Goal: Complete application form

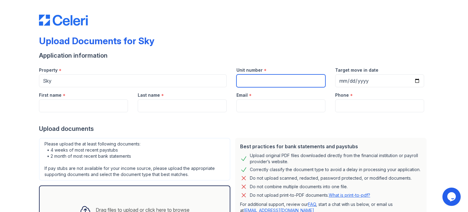
click at [256, 83] on input "Unit number" at bounding box center [280, 80] width 89 height 13
type input "59S"
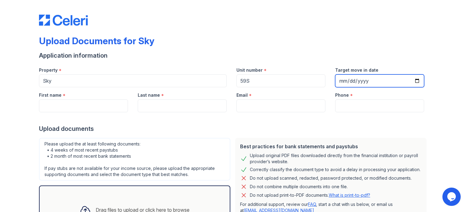
click at [360, 77] on input "Target move in date" at bounding box center [379, 80] width 89 height 13
click at [415, 79] on input "Target move in date" at bounding box center [379, 80] width 89 height 13
type input "[DATE]"
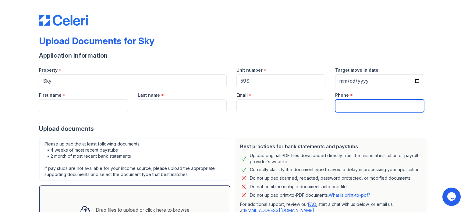
click at [346, 109] on input "Phone" at bounding box center [379, 105] width 89 height 13
type input "9173041104"
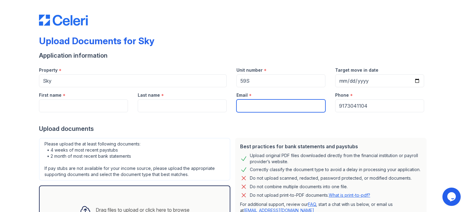
click at [246, 103] on input "Email" at bounding box center [280, 105] width 89 height 13
type input "[EMAIL_ADDRESS][DOMAIN_NAME]"
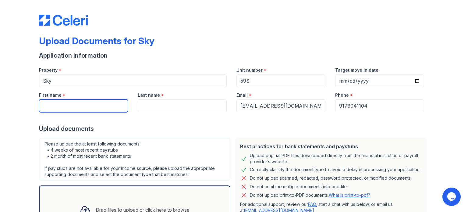
click at [91, 107] on input "First name" at bounding box center [83, 105] width 89 height 13
type input "[PERSON_NAME]"
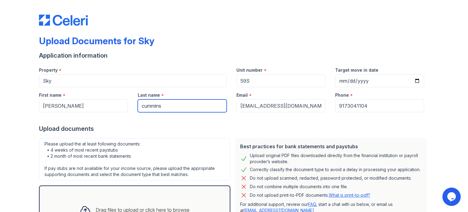
click at [141, 103] on input "cummins" at bounding box center [182, 105] width 89 height 13
type input "Cummins"
click at [225, 136] on div "Please upload the at least following documents: • 4 weeks of most recent paystu…" at bounding box center [135, 185] width 196 height 101
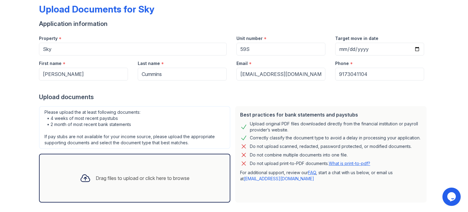
scroll to position [59, 0]
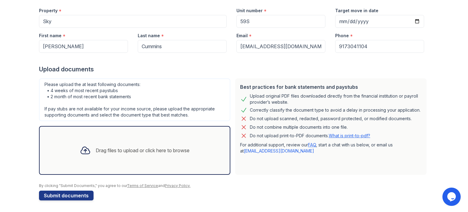
click at [80, 149] on icon at bounding box center [85, 150] width 11 height 11
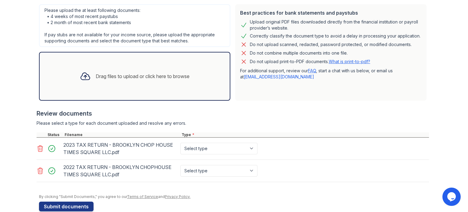
scroll to position [134, 0]
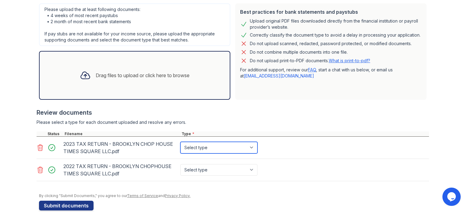
click at [247, 148] on select "Select type Paystub Bank Statement Offer Letter Tax Documents Benefit Award Let…" at bounding box center [218, 148] width 77 height 12
select select "tax_documents"
click at [180, 142] on select "Select type Paystub Bank Statement Offer Letter Tax Documents Benefit Award Let…" at bounding box center [218, 148] width 77 height 12
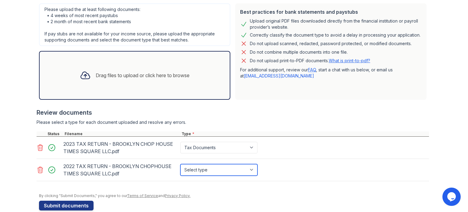
click at [251, 169] on select "Select type Paystub Bank Statement Offer Letter Tax Documents Benefit Award Let…" at bounding box center [218, 170] width 77 height 12
select select "tax_documents"
click at [180, 164] on select "Select type Paystub Bank Statement Offer Letter Tax Documents Benefit Award Let…" at bounding box center [218, 170] width 77 height 12
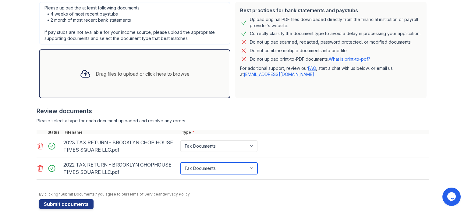
scroll to position [137, 0]
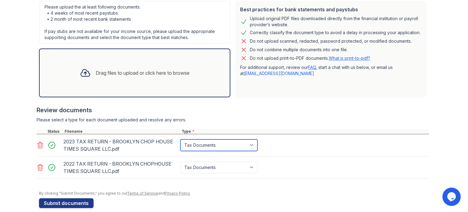
click at [251, 145] on select "Select type Paystub Bank Statement Offer Letter Tax Documents Benefit Award Let…" at bounding box center [218, 145] width 77 height 12
click at [255, 118] on div "Please select a type for each document uploaded and resolve any errors." at bounding box center [233, 120] width 392 height 6
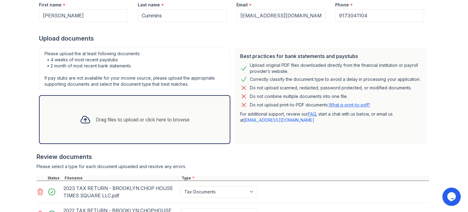
scroll to position [91, 0]
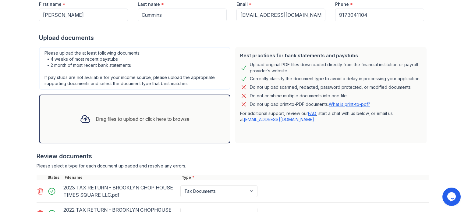
click at [154, 108] on div "Drag files to upload or click here to browse" at bounding box center [134, 118] width 119 height 21
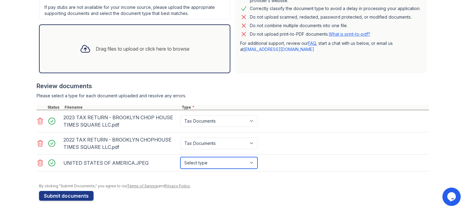
click at [248, 160] on select "Select type Paystub Bank Statement Offer Letter Tax Documents Benefit Award Let…" at bounding box center [218, 163] width 77 height 12
click at [311, 182] on div at bounding box center [234, 180] width 390 height 6
click at [38, 163] on icon at bounding box center [40, 163] width 5 height 6
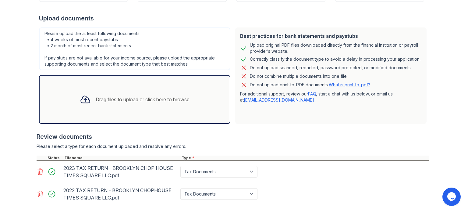
scroll to position [110, 0]
click at [83, 101] on icon at bounding box center [85, 99] width 11 height 11
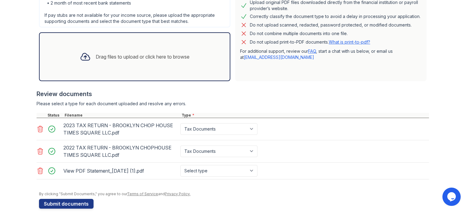
scroll to position [161, 0]
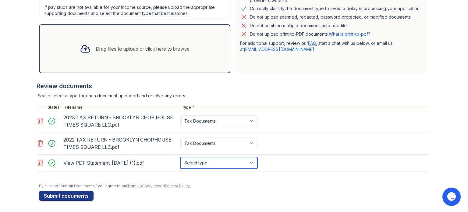
click at [251, 164] on select "Select type Paystub Bank Statement Offer Letter Tax Documents Benefit Award Let…" at bounding box center [218, 163] width 77 height 12
select select "bank_statement"
click at [180, 157] on select "Select type Paystub Bank Statement Offer Letter Tax Documents Benefit Award Let…" at bounding box center [218, 163] width 77 height 12
click at [108, 47] on div "Drag files to upload or click here to browse" at bounding box center [143, 48] width 94 height 7
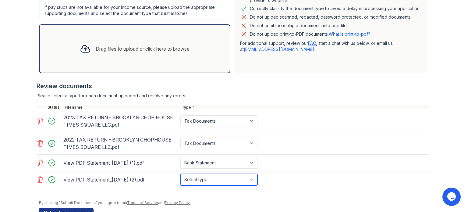
click at [251, 179] on select "Select type Paystub Bank Statement Offer Letter Tax Documents Benefit Award Let…" at bounding box center [218, 180] width 77 height 12
select select "bank_statement"
click at [180, 174] on select "Select type Paystub Bank Statement Offer Letter Tax Documents Benefit Award Let…" at bounding box center [218, 180] width 77 height 12
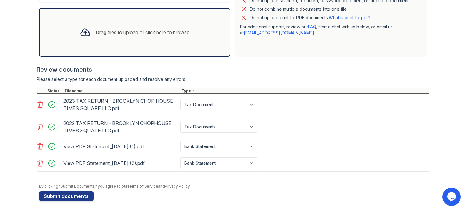
click at [100, 33] on div "Drag files to upload or click here to browse" at bounding box center [143, 32] width 94 height 7
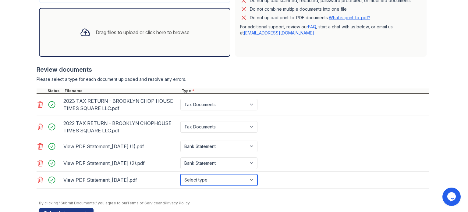
click at [213, 176] on select "Select type Paystub Bank Statement Offer Letter Tax Documents Benefit Award Let…" at bounding box center [218, 180] width 77 height 12
select select "bank_statement"
click at [180, 174] on select "Select type Paystub Bank Statement Offer Letter Tax Documents Benefit Award Let…" at bounding box center [218, 180] width 77 height 12
click at [108, 38] on div "Drag files to upload or click here to browse" at bounding box center [134, 32] width 119 height 21
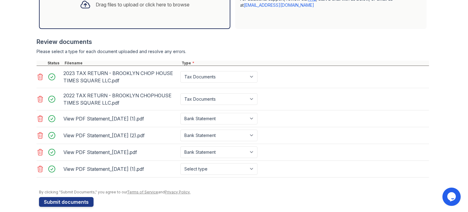
scroll to position [210, 0]
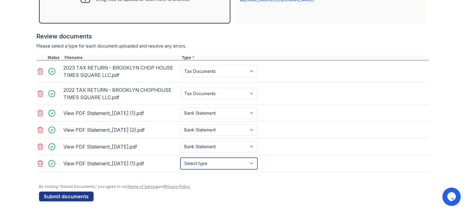
click at [248, 160] on select "Select type Paystub Bank Statement Offer Letter Tax Documents Benefit Award Let…" at bounding box center [218, 163] width 77 height 12
select select "bank_statement"
click at [180, 157] on select "Select type Paystub Bank Statement Offer Letter Tax Documents Benefit Award Let…" at bounding box center [218, 163] width 77 height 12
click at [38, 111] on icon at bounding box center [40, 112] width 7 height 7
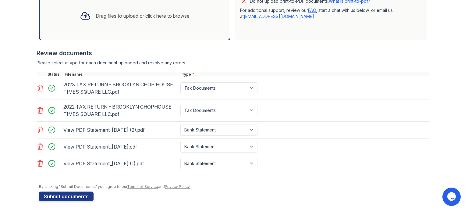
click at [38, 128] on icon at bounding box center [40, 129] width 7 height 7
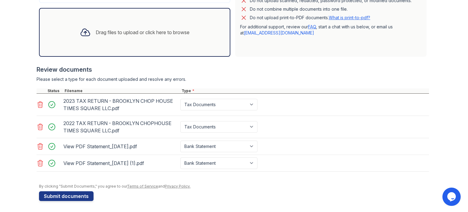
click at [34, 146] on div "Upload Documents for Sky Application information Property * Sky Unit number * 5…" at bounding box center [234, 18] width 448 height 390
click at [38, 145] on icon at bounding box center [40, 146] width 5 height 6
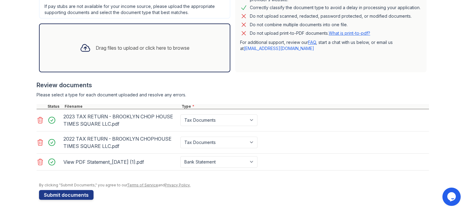
scroll to position [161, 0]
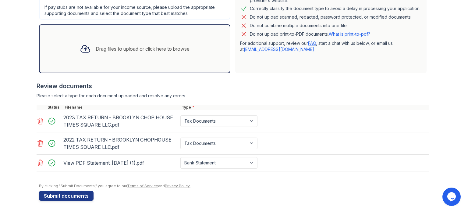
click at [38, 160] on icon at bounding box center [40, 163] width 5 height 6
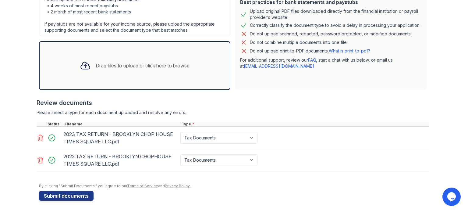
click at [109, 74] on div "Drag files to upload or click here to browse" at bounding box center [134, 65] width 119 height 21
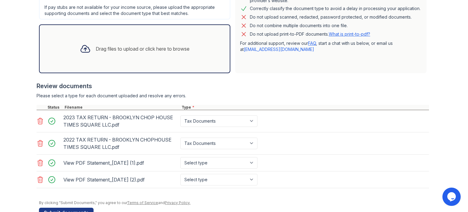
scroll to position [177, 0]
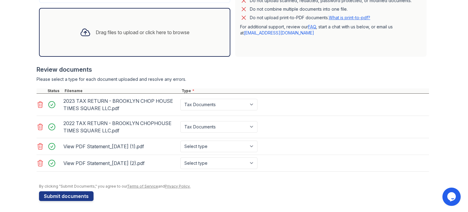
click at [107, 35] on div "Drag files to upload or click here to browse" at bounding box center [143, 32] width 94 height 7
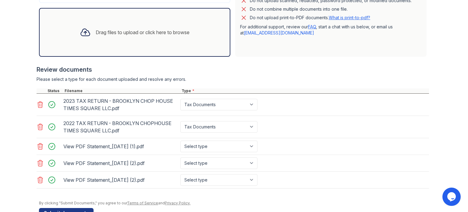
click at [93, 38] on div "Drag files to upload or click here to browse" at bounding box center [134, 32] width 119 height 21
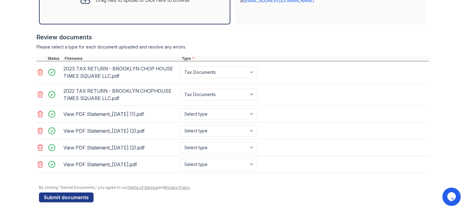
scroll to position [210, 0]
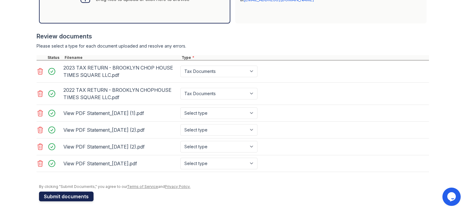
click at [62, 192] on button "Submit documents" at bounding box center [66, 196] width 55 height 10
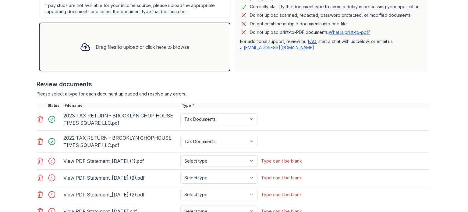
scroll to position [247, 0]
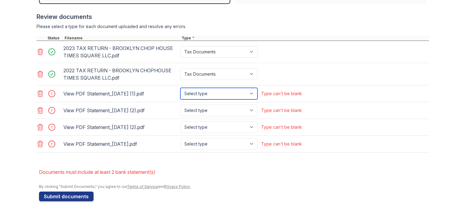
click at [252, 96] on select "Select type Paystub Bank Statement Offer Letter Tax Documents Benefit Award Let…" at bounding box center [218, 94] width 77 height 12
select select "bank_statement"
click at [180, 88] on select "Select type Paystub Bank Statement Offer Letter Tax Documents Benefit Award Let…" at bounding box center [218, 94] width 77 height 12
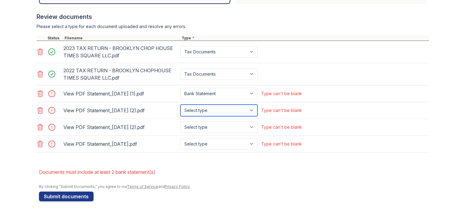
click at [253, 109] on select "Select type Paystub Bank Statement Offer Letter Tax Documents Benefit Award Let…" at bounding box center [218, 110] width 77 height 12
select select "bank_statement"
click at [180, 104] on select "Select type Paystub Bank Statement Offer Letter Tax Documents Benefit Award Let…" at bounding box center [218, 110] width 77 height 12
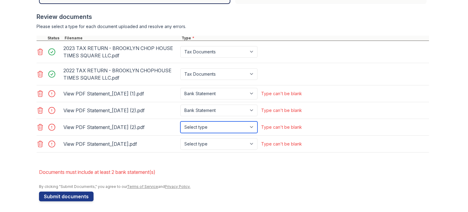
click at [251, 126] on select "Select type Paystub Bank Statement Offer Letter Tax Documents Benefit Award Let…" at bounding box center [218, 127] width 77 height 12
select select "bank_statement"
click at [180, 121] on select "Select type Paystub Bank Statement Offer Letter Tax Documents Benefit Award Let…" at bounding box center [218, 127] width 77 height 12
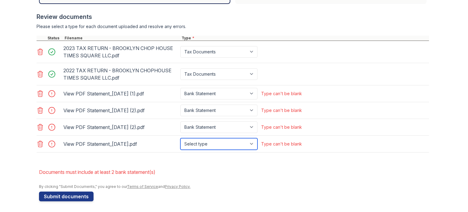
click at [255, 144] on select "Select type Paystub Bank Statement Offer Letter Tax Documents Benefit Award Let…" at bounding box center [218, 144] width 77 height 12
select select "bank_statement"
click at [180, 138] on select "Select type Paystub Bank Statement Offer Letter Tax Documents Benefit Award Let…" at bounding box center [218, 144] width 77 height 12
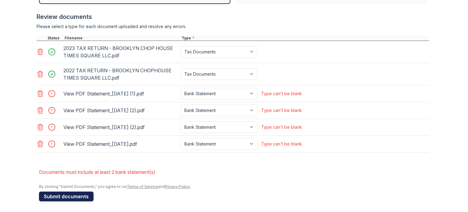
click at [72, 194] on button "Submit documents" at bounding box center [66, 196] width 55 height 10
